Goal: Use online tool/utility: Utilize a website feature to perform a specific function

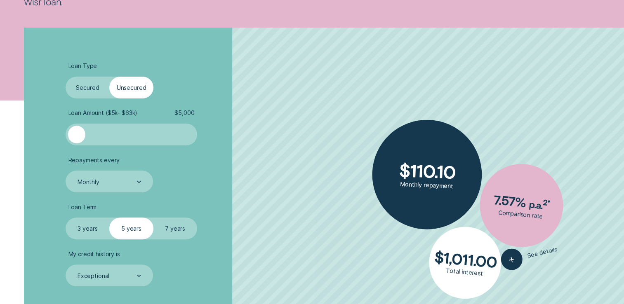
scroll to position [206, 0]
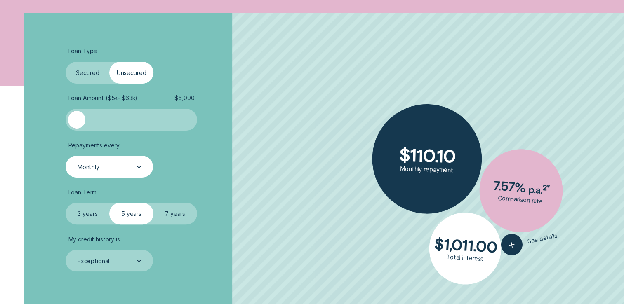
click at [141, 169] on div at bounding box center [139, 167] width 4 height 21
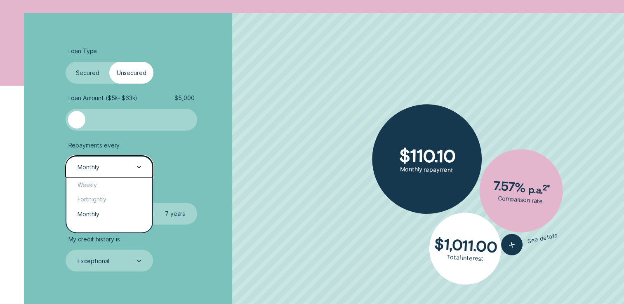
click at [138, 169] on div at bounding box center [139, 167] width 4 height 21
click at [118, 187] on div "Weekly" at bounding box center [108, 185] width 85 height 14
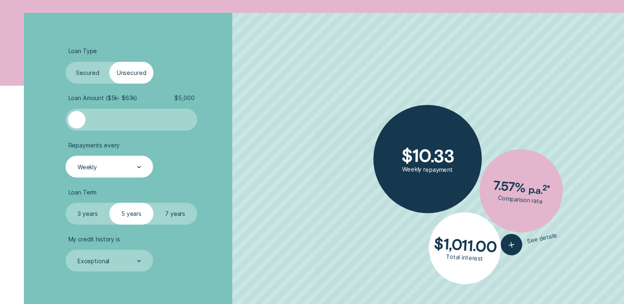
click at [118, 187] on ul "Loan Type Select Loan Type Secured Unsecured Loan Amount ( $5k - $63k ) $ 5,000…" at bounding box center [166, 159] width 201 height 224
click at [138, 167] on icon at bounding box center [139, 167] width 4 height 2
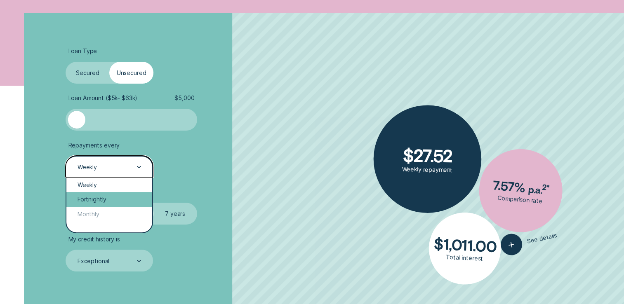
click at [110, 196] on div "Fortnightly" at bounding box center [108, 199] width 85 height 14
click at [110, 196] on div "Loan Term Select Loan Term 3 years 5 years 7 years" at bounding box center [131, 207] width 131 height 36
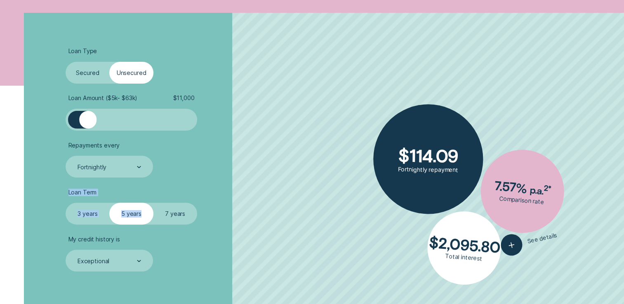
drag, startPoint x: 110, startPoint y: 196, endPoint x: 88, endPoint y: 124, distance: 75.8
click at [88, 124] on div at bounding box center [87, 119] width 17 height 17
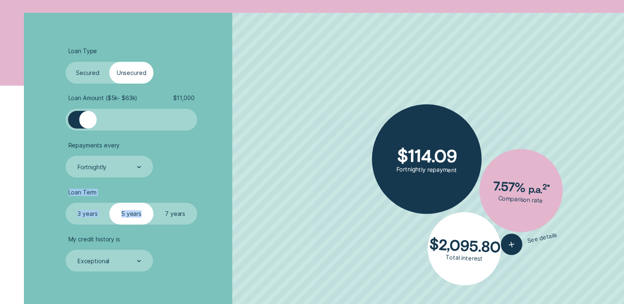
drag, startPoint x: 88, startPoint y: 124, endPoint x: 91, endPoint y: 114, distance: 10.4
click at [91, 114] on div at bounding box center [87, 119] width 17 height 17
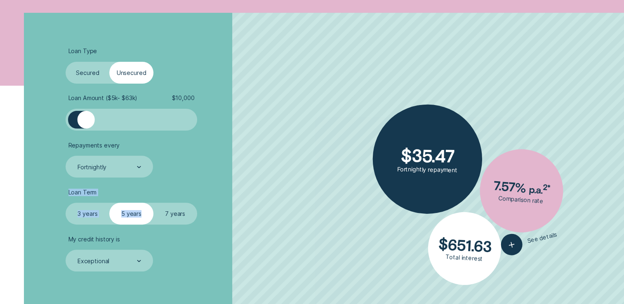
drag, startPoint x: 91, startPoint y: 119, endPoint x: 87, endPoint y: 118, distance: 4.1
click at [87, 118] on div at bounding box center [85, 119] width 17 height 17
click at [135, 212] on label "5 years" at bounding box center [131, 214] width 44 height 22
click at [109, 203] on input "5 years" at bounding box center [109, 203] width 0 height 0
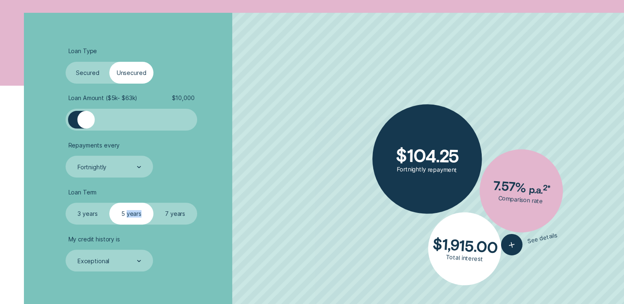
click at [135, 212] on label "5 years" at bounding box center [131, 214] width 44 height 22
click at [109, 203] on input "5 years" at bounding box center [109, 203] width 0 height 0
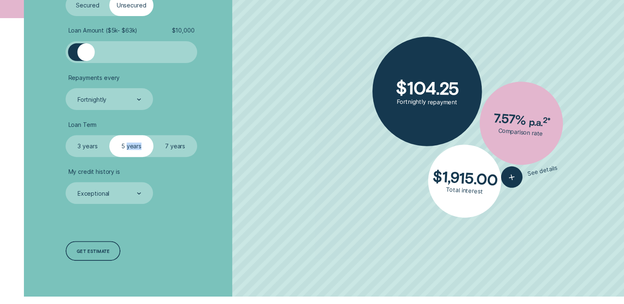
scroll to position [289, 0]
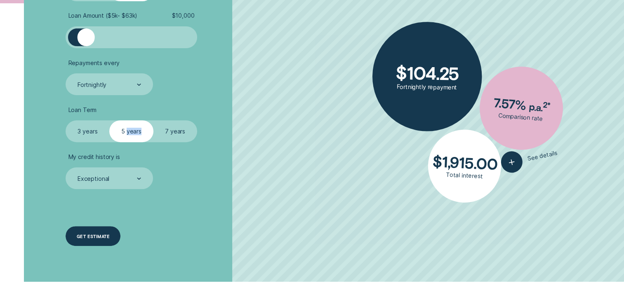
click at [89, 235] on div "Get estimate" at bounding box center [93, 237] width 33 height 4
